Goal: Navigation & Orientation: Find specific page/section

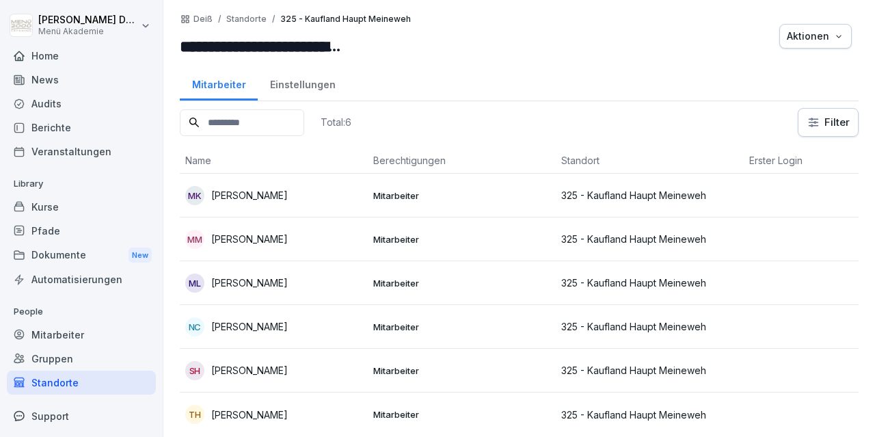
click at [43, 59] on div "Home" at bounding box center [81, 56] width 149 height 24
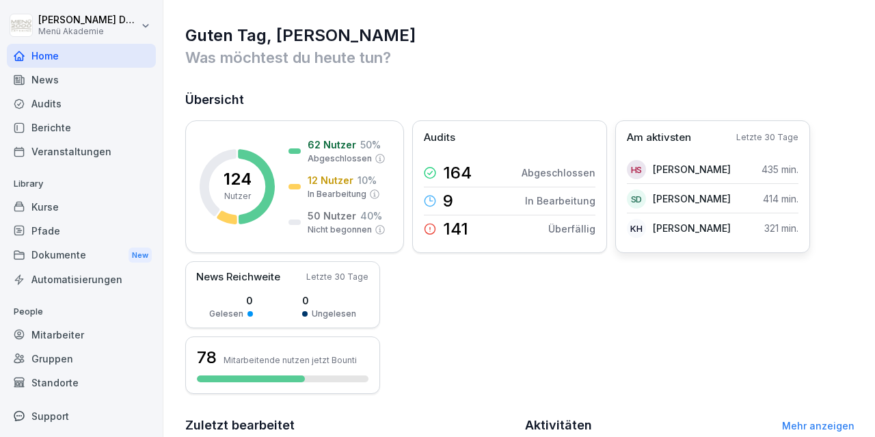
click at [673, 133] on p "Am aktivsten" at bounding box center [659, 138] width 64 height 16
click at [706, 232] on p "[PERSON_NAME]" at bounding box center [692, 228] width 78 height 14
click at [757, 133] on p "Letzte 30 Tage" at bounding box center [767, 137] width 62 height 12
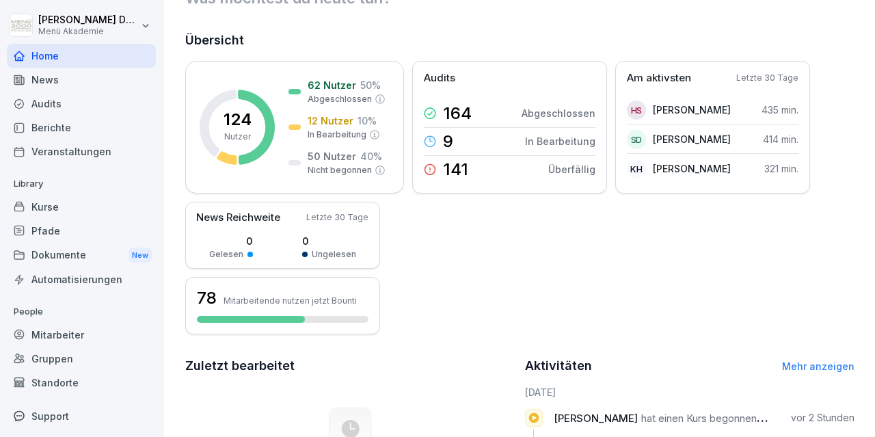
scroll to position [92, 0]
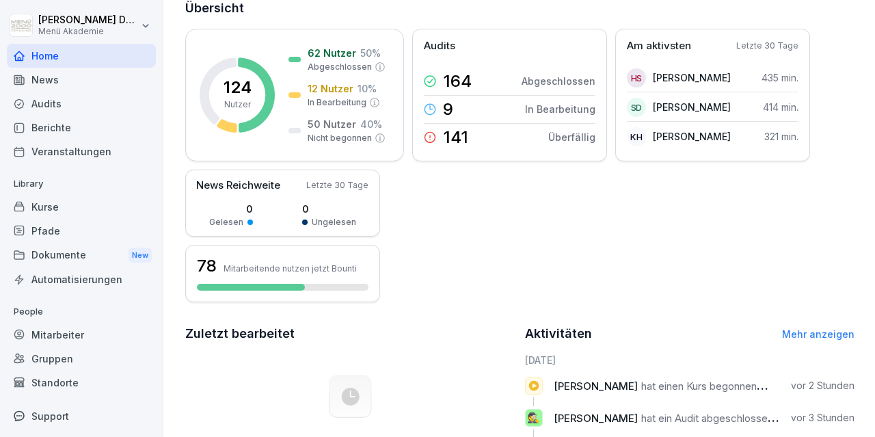
click at [809, 338] on link "Mehr anzeigen" at bounding box center [818, 334] width 72 height 12
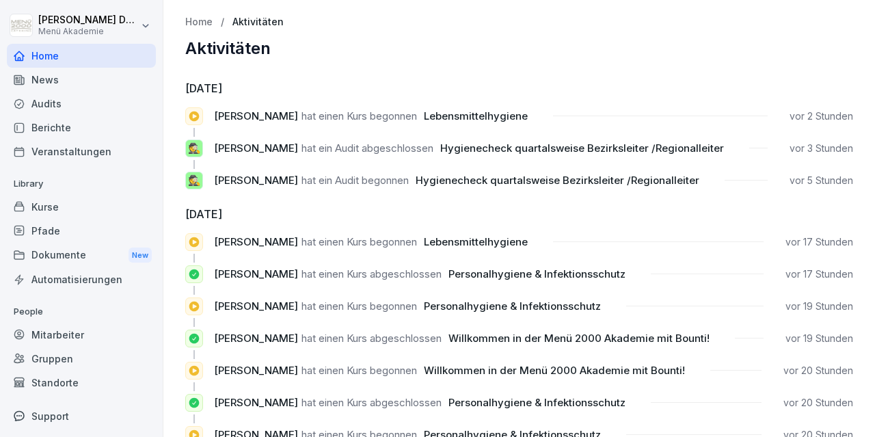
click at [50, 99] on div "Audits" at bounding box center [81, 104] width 149 height 24
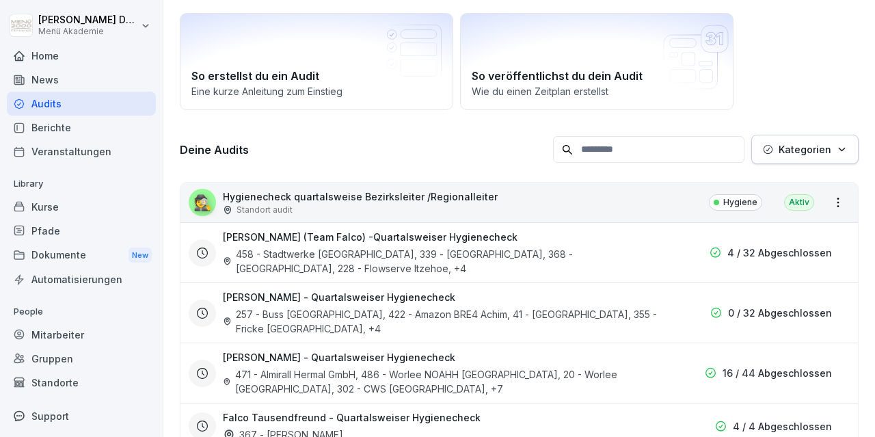
scroll to position [79, 0]
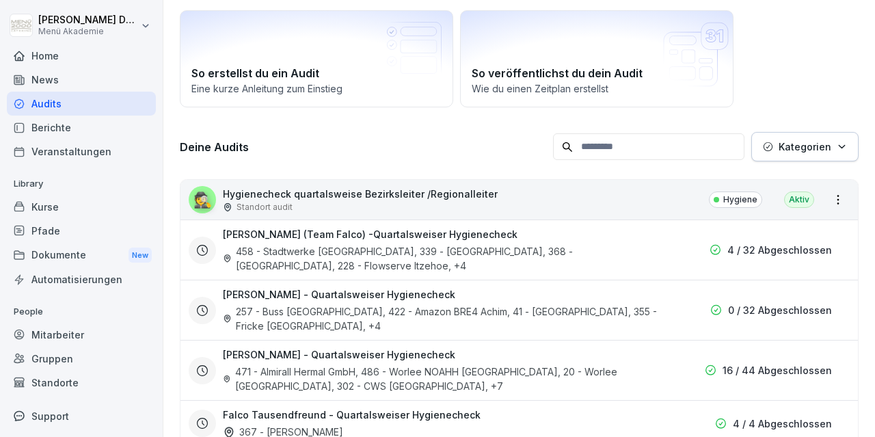
click at [423, 308] on div "257 - Buss [GEOGRAPHIC_DATA], 422 - Amazon BRE4 Achim, 41 - [GEOGRAPHIC_DATA], …" at bounding box center [442, 318] width 438 height 29
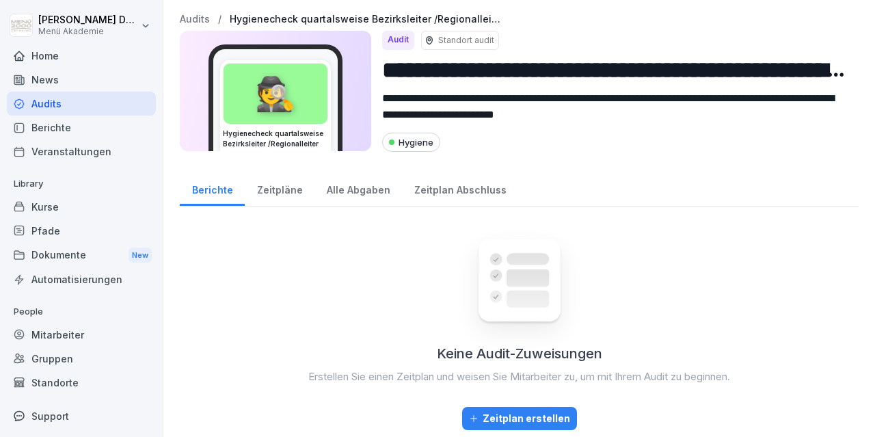
click at [61, 105] on div "Audits" at bounding box center [81, 104] width 149 height 24
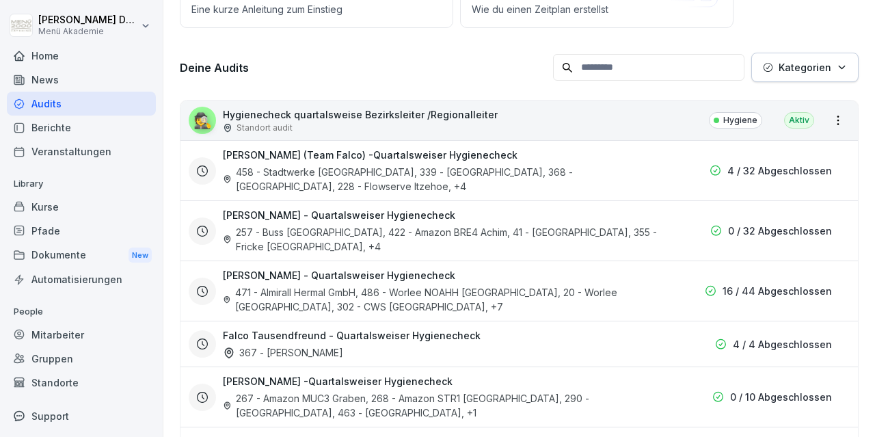
scroll to position [238, 0]
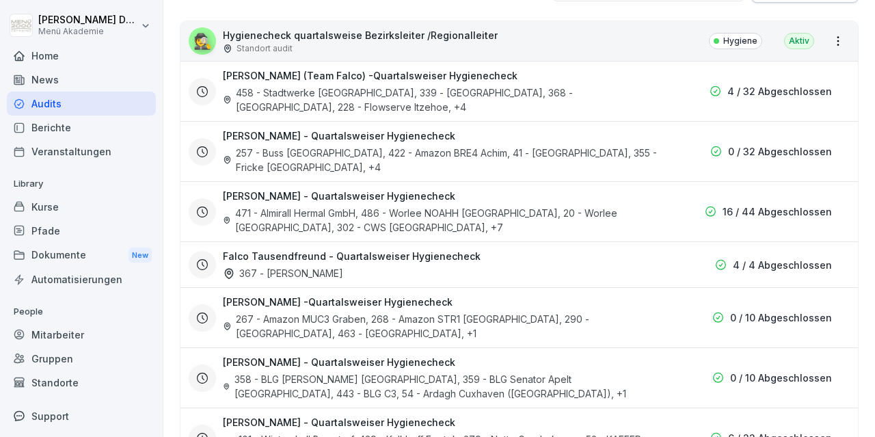
click at [320, 252] on h3 "Falco Tausendfreund - Quartalsweiser Hygienecheck" at bounding box center [352, 256] width 258 height 14
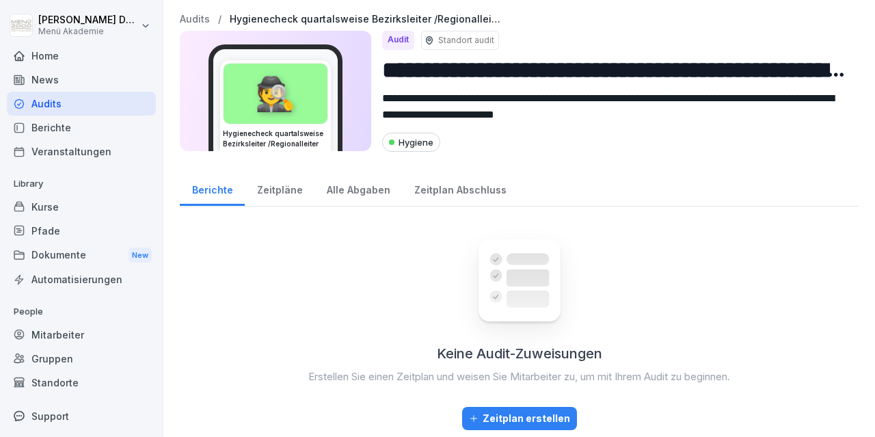
click at [61, 108] on div "Audits" at bounding box center [81, 104] width 149 height 24
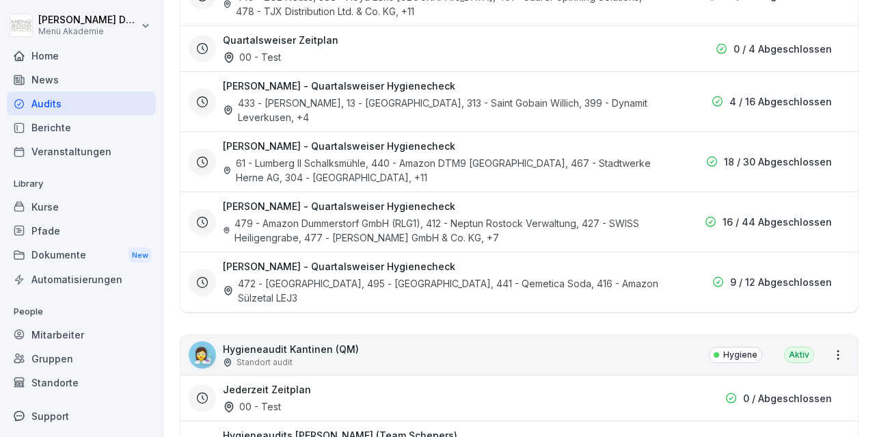
scroll to position [1744, 0]
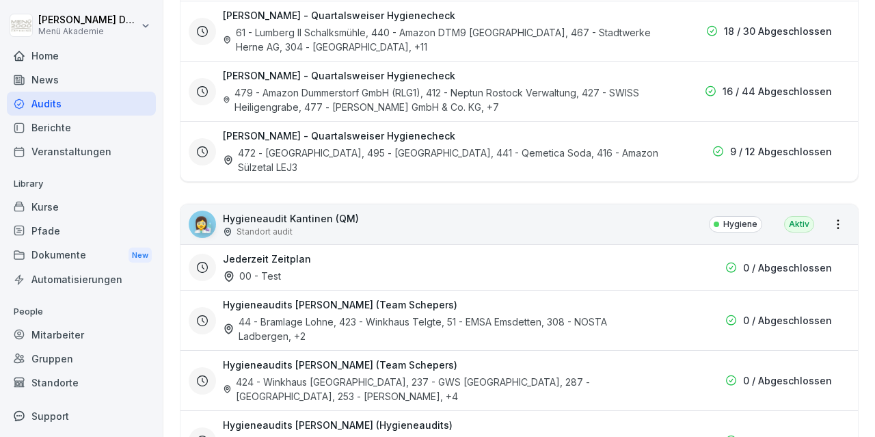
click at [299, 252] on h3 "Jederzeit Zeitplan" at bounding box center [267, 259] width 88 height 14
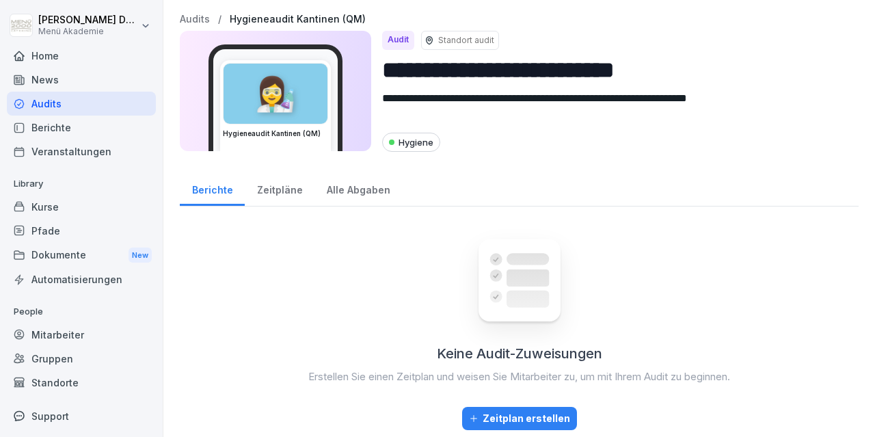
click at [269, 183] on div "Zeitpläne" at bounding box center [280, 188] width 70 height 35
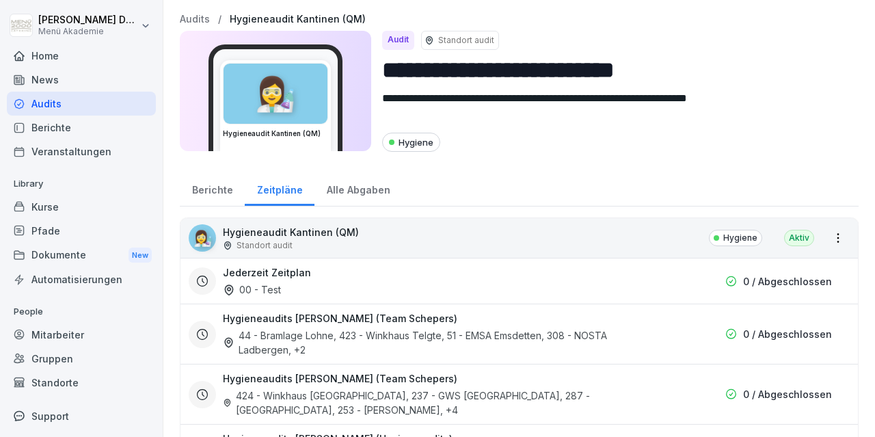
click at [32, 97] on div "Audits" at bounding box center [81, 104] width 149 height 24
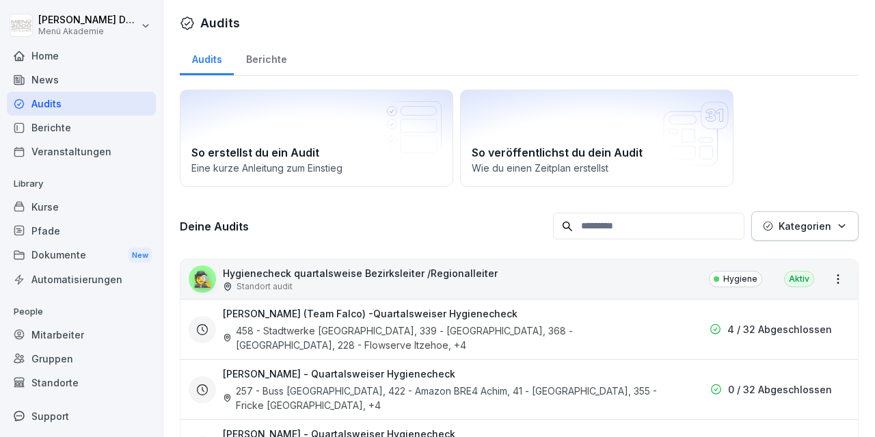
click at [53, 77] on div "News" at bounding box center [81, 80] width 149 height 24
